Goal: Task Accomplishment & Management: Use online tool/utility

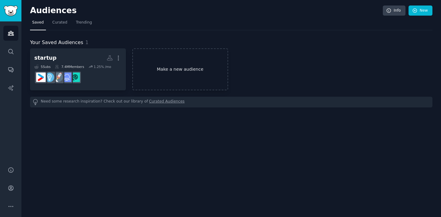
click at [168, 73] on link "Make a new audience" at bounding box center [180, 69] width 96 height 42
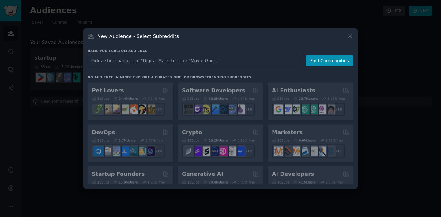
click at [160, 61] on input "text" at bounding box center [195, 60] width 214 height 11
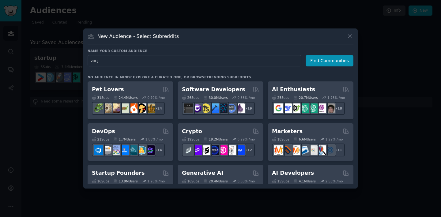
type input "[PERSON_NAME]"
click at [170, 61] on input "founder" at bounding box center [195, 60] width 214 height 11
type input "founder"
click at [319, 63] on button "Find Communities" at bounding box center [329, 60] width 48 height 11
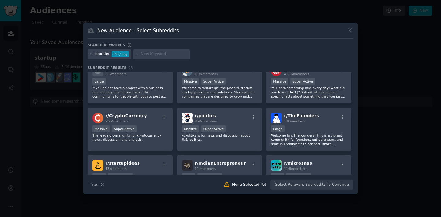
scroll to position [120, 0]
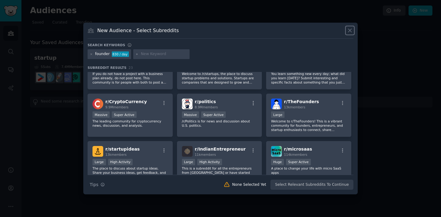
click at [350, 32] on icon at bounding box center [349, 30] width 6 height 6
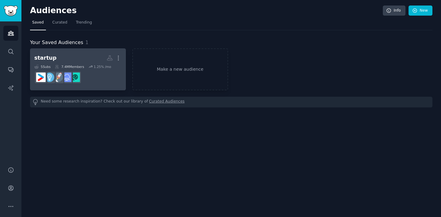
click at [94, 69] on dd at bounding box center [77, 77] width 87 height 17
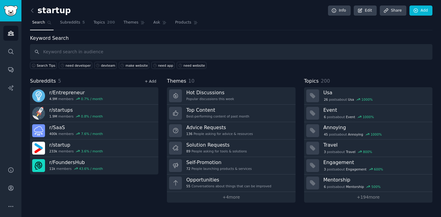
click at [150, 80] on link "+ Add" at bounding box center [150, 81] width 12 height 4
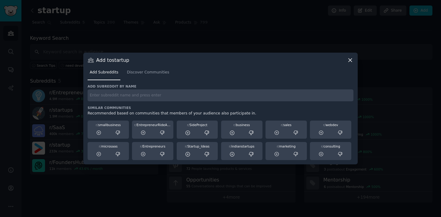
click at [145, 104] on div "Add subreddit by name Similar Communities Recommended based on communities that…" at bounding box center [221, 122] width 266 height 76
click at [146, 100] on input "text" at bounding box center [221, 95] width 266 height 12
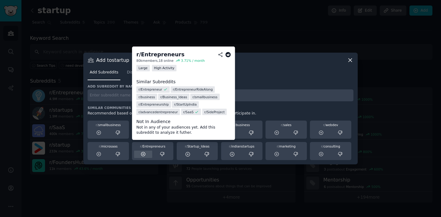
click at [144, 153] on icon at bounding box center [143, 154] width 4 height 4
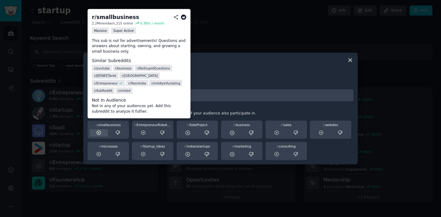
click at [98, 134] on icon at bounding box center [99, 133] width 6 height 6
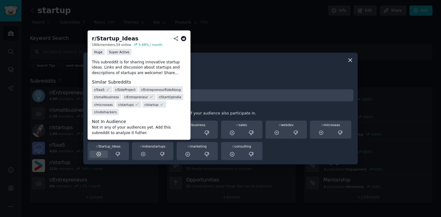
click at [99, 156] on icon at bounding box center [99, 154] width 4 height 4
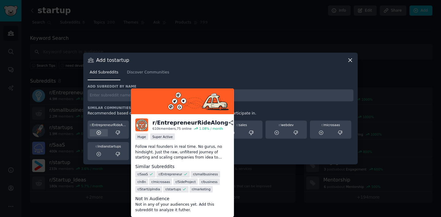
click at [99, 131] on icon at bounding box center [99, 133] width 4 height 4
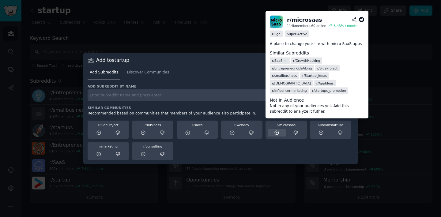
click at [275, 133] on icon at bounding box center [277, 133] width 6 height 6
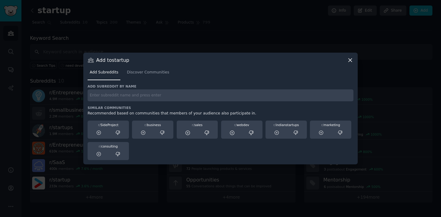
click at [172, 100] on input "text" at bounding box center [221, 95] width 266 height 12
click at [352, 61] on icon at bounding box center [350, 60] width 6 height 6
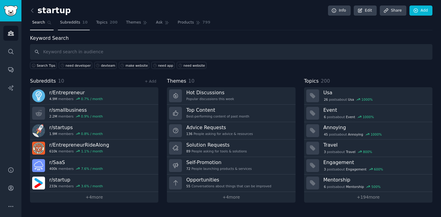
click at [62, 22] on span "Subreddits" at bounding box center [70, 23] width 20 height 6
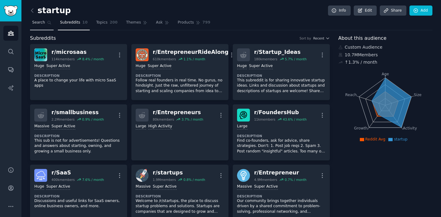
click at [48, 24] on icon at bounding box center [49, 23] width 4 height 4
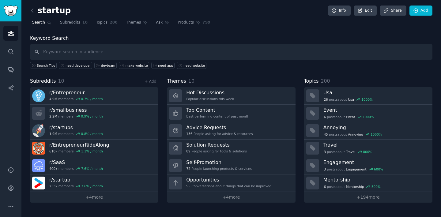
click at [84, 51] on input "text" at bounding box center [231, 52] width 402 height 16
type input "k"
type input "="
type input "looking for developer"
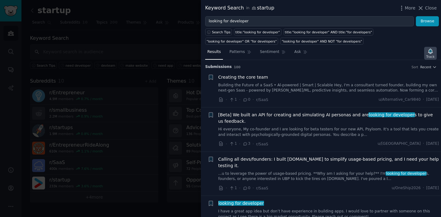
click at [428, 56] on div "Track" at bounding box center [430, 56] width 8 height 4
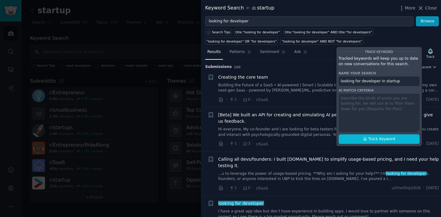
click at [382, 106] on div "Track Keyword Tracked keywords will keep you up to date on new conversations fo…" at bounding box center [379, 96] width 86 height 99
click at [375, 112] on div "Track Keyword Tracked keywords will keep you up to date on new conversations fo…" at bounding box center [379, 96] width 86 height 99
click at [368, 102] on div "Track Keyword Tracked keywords will keep you up to date on new conversations fo…" at bounding box center [379, 96] width 86 height 99
click at [370, 106] on div "Track Keyword Tracked keywords will keep you up to date on new conversations fo…" at bounding box center [379, 96] width 86 height 99
click at [375, 139] on span "Track Keyword" at bounding box center [381, 139] width 27 height 6
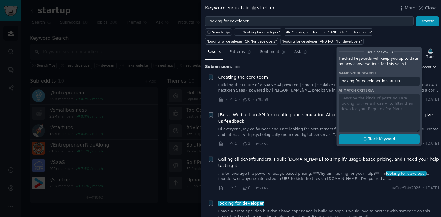
type input "looking for developer in startup"
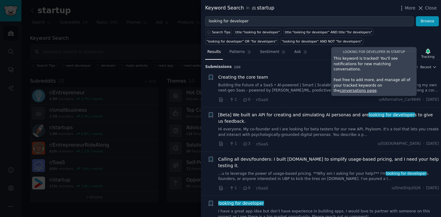
click at [316, 69] on h3 "Submission s 100 Sort Recent" at bounding box center [320, 67] width 231 height 6
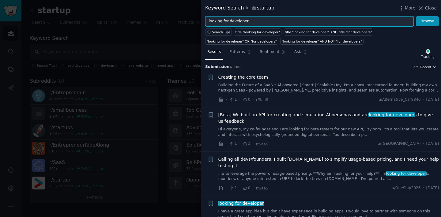
drag, startPoint x: 255, startPoint y: 22, endPoint x: 196, endPoint y: 21, distance: 58.8
click at [196, 21] on div "Keyword Search in startup More Close looking for developer Browse Search Tips t…" at bounding box center [220, 108] width 441 height 217
type input "need website"
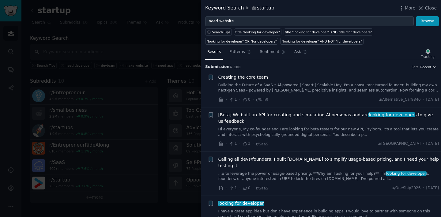
click at [381, 39] on div "Search Tips title:"looking for developer" title:"looking for developer" AND tit…" at bounding box center [321, 35] width 240 height 18
click at [424, 21] on button "Browse" at bounding box center [427, 21] width 23 height 10
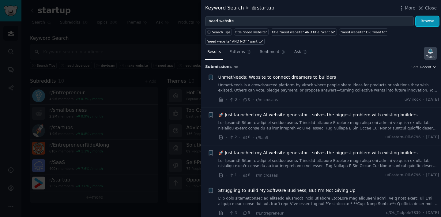
click at [432, 57] on div "Track" at bounding box center [430, 56] width 8 height 4
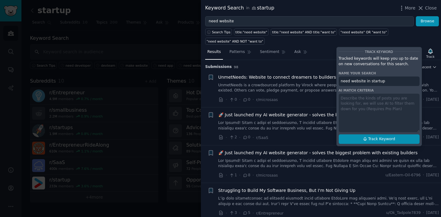
click at [365, 142] on button "Track Keyword" at bounding box center [378, 139] width 81 height 10
type input "need website in startup"
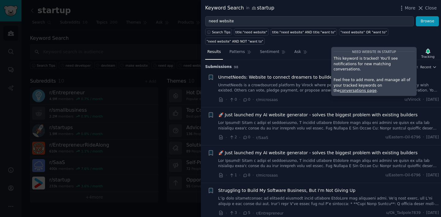
click at [325, 48] on div "Results Patterns Sentiment Ask Tracking need website in startup This keyword is…" at bounding box center [321, 53] width 240 height 13
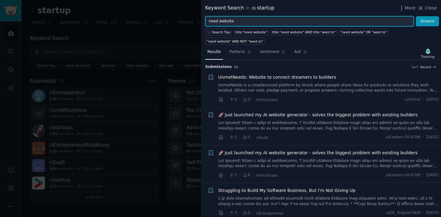
click at [300, 22] on input "need website" at bounding box center [309, 21] width 208 height 10
drag, startPoint x: 300, startPoint y: 22, endPoint x: 192, endPoint y: 22, distance: 107.4
click at [193, 22] on div "Keyword Search in startup More Close need website Browse Search Tips title:"nee…" at bounding box center [220, 108] width 441 height 217
type input "need app"
click at [416, 16] on button "Browse" at bounding box center [427, 21] width 23 height 10
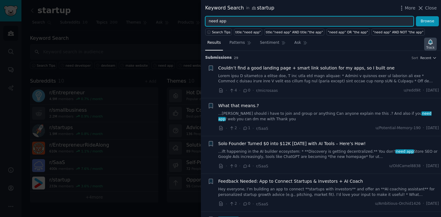
click at [426, 45] on div "Track" at bounding box center [430, 47] width 8 height 4
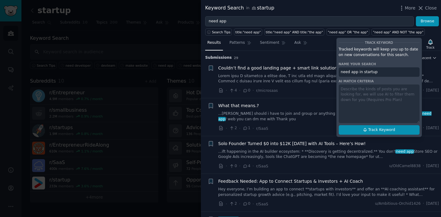
click at [366, 132] on button "Track Keyword" at bounding box center [378, 130] width 81 height 10
type input "need app in startup"
